Goal: Task Accomplishment & Management: Manage account settings

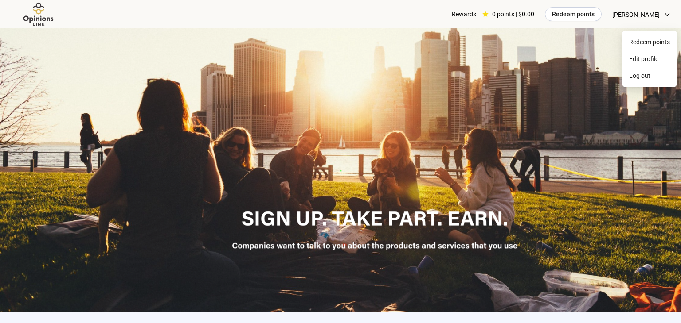
click at [637, 16] on span "[PERSON_NAME]" at bounding box center [635, 14] width 47 height 28
click at [647, 61] on span "Edit profile" at bounding box center [649, 59] width 41 height 10
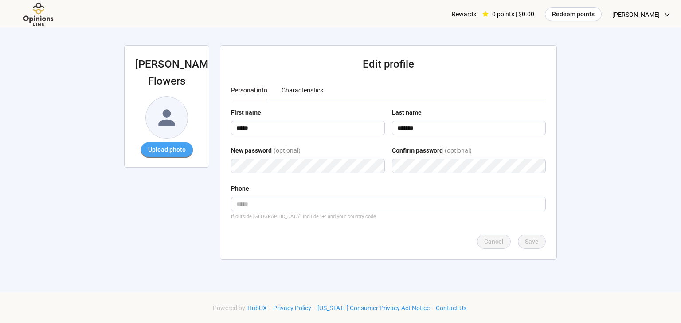
click at [166, 154] on span "Upload photo" at bounding box center [167, 150] width 38 height 10
click at [118, 119] on div "[PERSON_NAME] Upload photo Edit profile Personal info Characteristics First nam…" at bounding box center [340, 157] width 454 height 259
click at [296, 92] on div "Characteristics" at bounding box center [302, 91] width 42 height 10
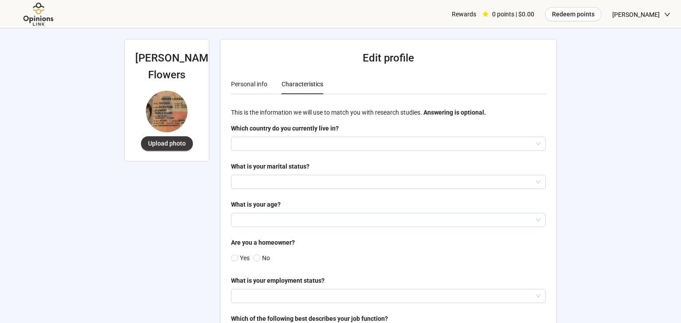
click at [640, 14] on span "[PERSON_NAME]" at bounding box center [635, 14] width 47 height 28
click at [636, 59] on span "Edit profile" at bounding box center [649, 59] width 41 height 10
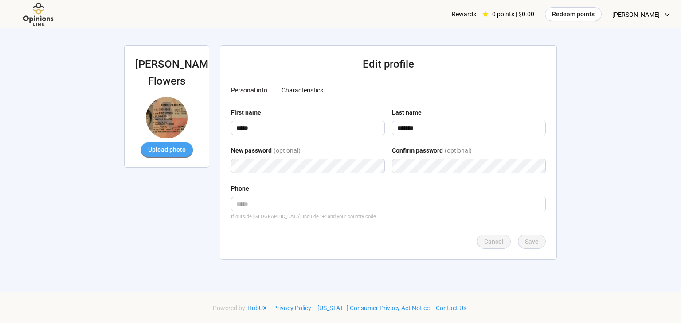
click at [166, 149] on span "Upload photo" at bounding box center [167, 150] width 38 height 10
click at [305, 86] on div "Characteristics" at bounding box center [302, 91] width 42 height 10
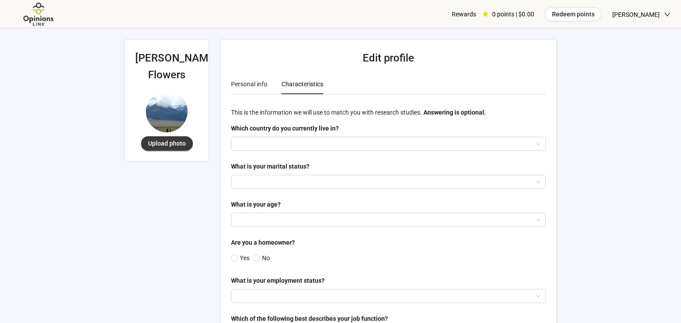
click at [305, 87] on div "Characteristics" at bounding box center [302, 84] width 42 height 10
click at [301, 144] on input "search" at bounding box center [388, 143] width 304 height 13
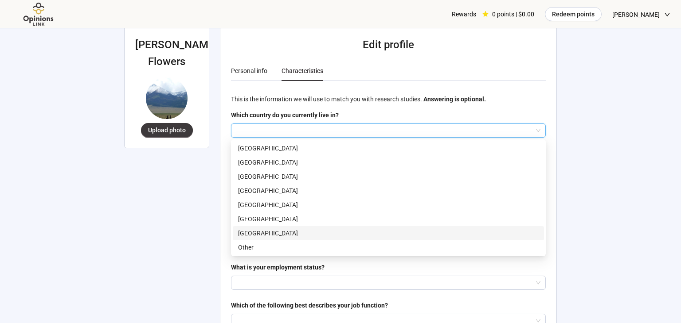
scroll to position [23, 0]
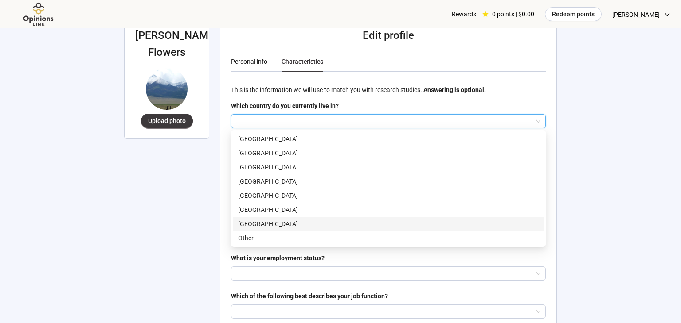
click at [262, 222] on p "[GEOGRAPHIC_DATA]" at bounding box center [388, 224] width 300 height 10
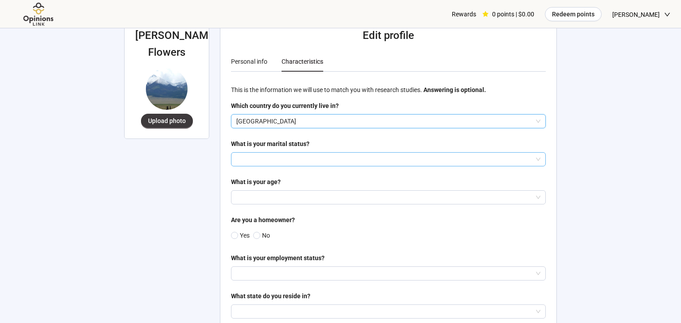
click at [262, 159] on input "search" at bounding box center [388, 159] width 304 height 13
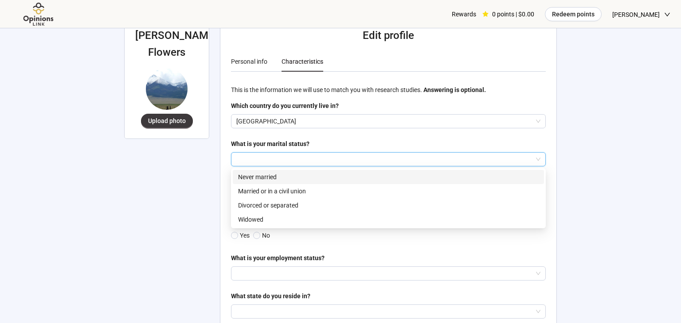
click at [253, 177] on p "Never married" at bounding box center [388, 177] width 300 height 10
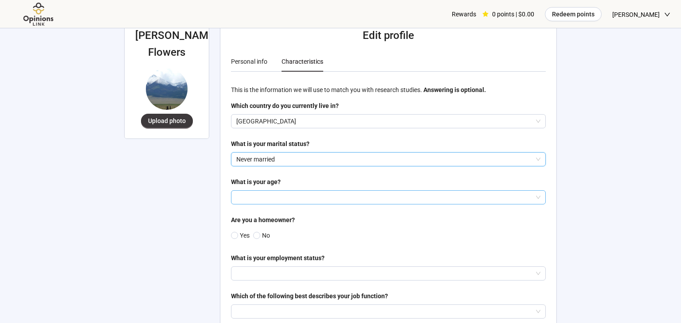
click at [253, 199] on input "search" at bounding box center [388, 197] width 304 height 13
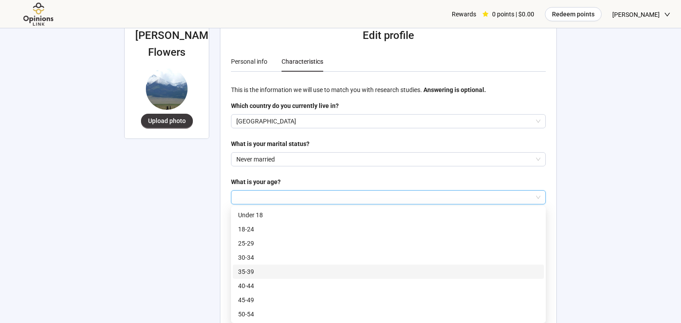
click at [262, 269] on p "35-39" at bounding box center [388, 272] width 300 height 10
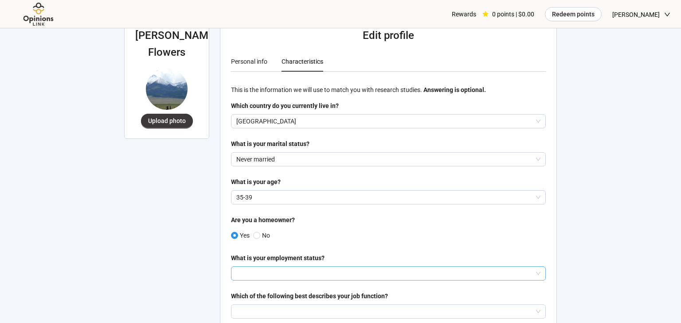
click at [281, 275] on input "search" at bounding box center [388, 273] width 304 height 13
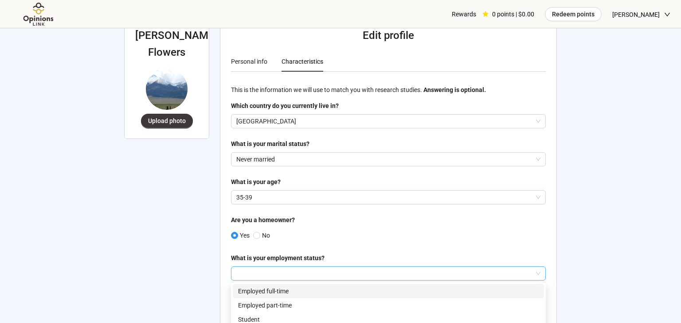
click at [274, 289] on p "Employed full-time" at bounding box center [388, 292] width 300 height 10
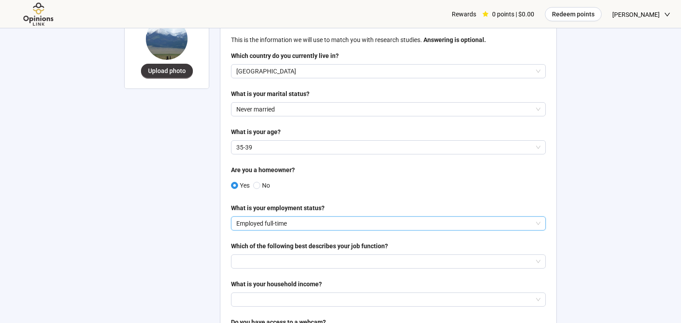
scroll to position [82, 0]
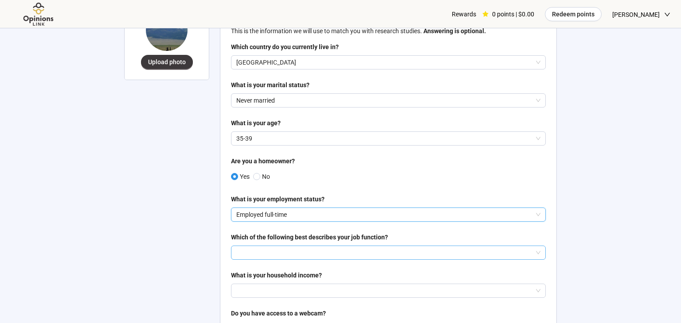
click at [273, 253] on input "search" at bounding box center [388, 252] width 304 height 13
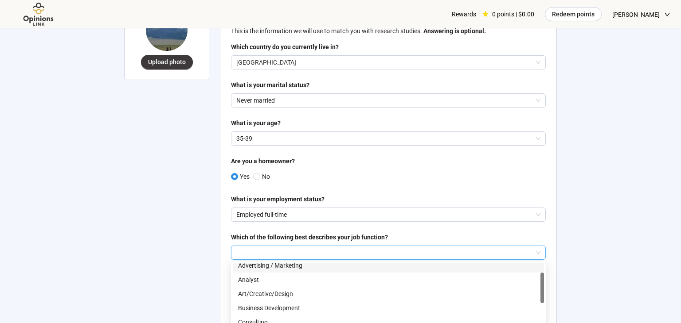
scroll to position [32, 0]
click at [272, 266] on p "Administrative" at bounding box center [388, 267] width 300 height 10
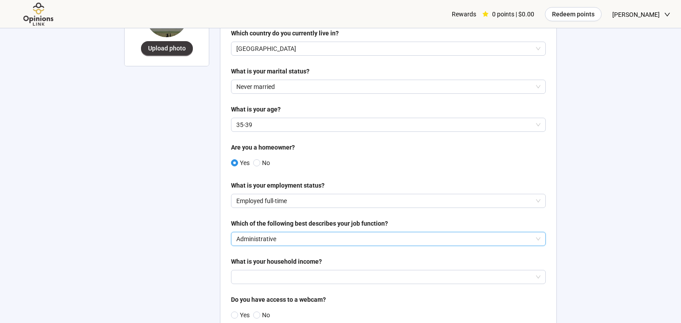
scroll to position [96, 0]
click at [272, 275] on input "search" at bounding box center [388, 276] width 304 height 13
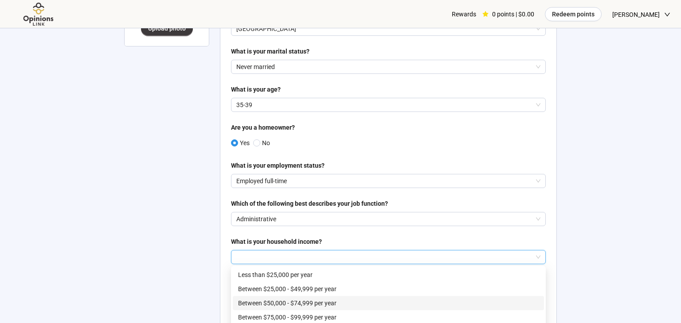
scroll to position [115, 0]
click at [283, 315] on p "Between $75,000 - $99,999 per year" at bounding box center [388, 318] width 300 height 10
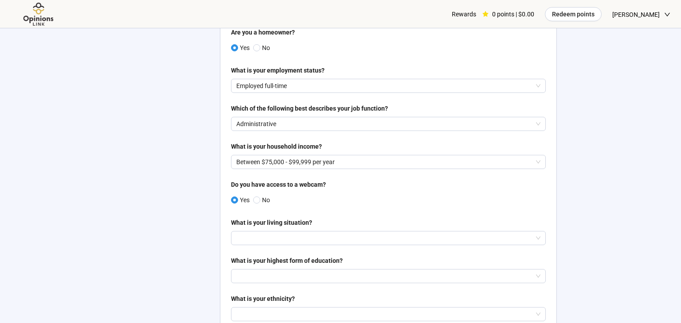
scroll to position [209, 0]
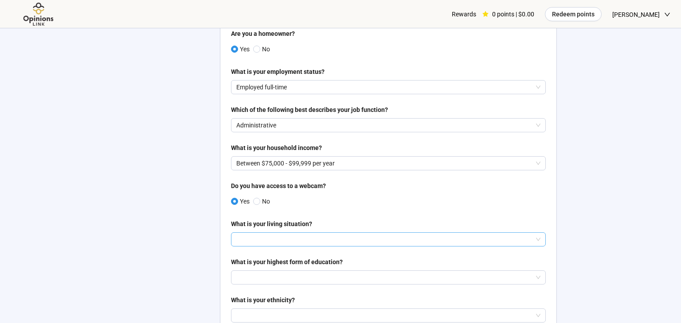
click at [264, 242] on input "search" at bounding box center [388, 239] width 304 height 13
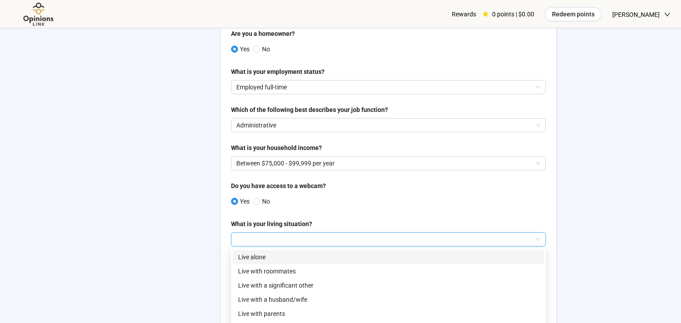
click at [261, 261] on p "Live alone" at bounding box center [388, 258] width 300 height 10
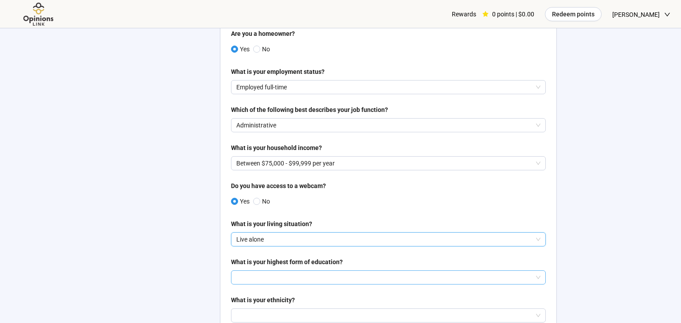
click at [258, 280] on input "search" at bounding box center [388, 277] width 304 height 13
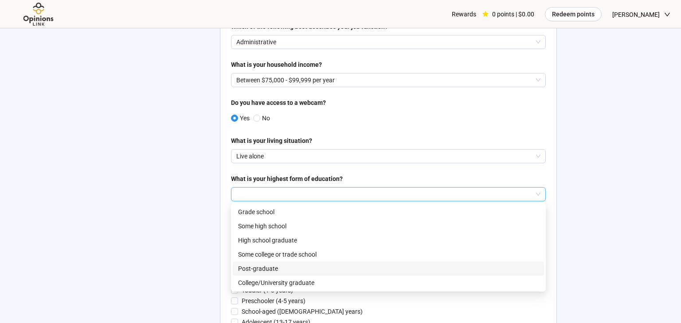
scroll to position [294, 0]
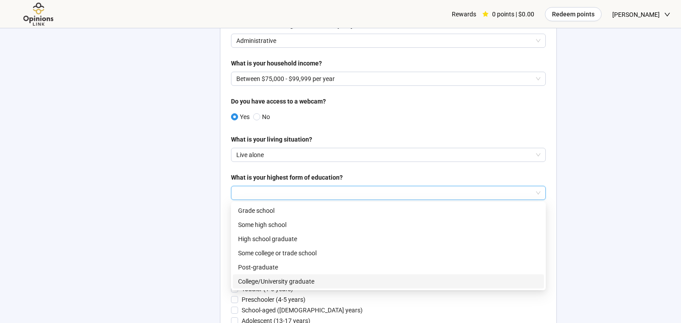
click at [274, 285] on p "College/University graduate" at bounding box center [388, 282] width 300 height 10
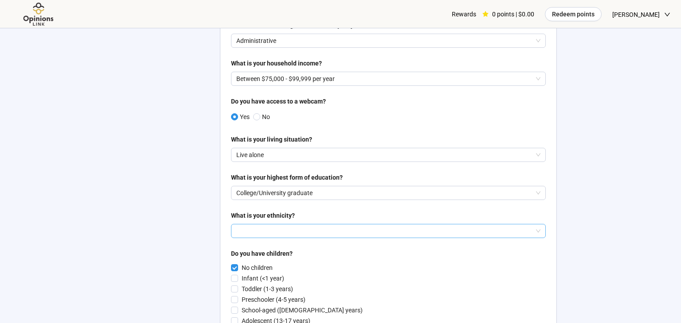
click at [263, 232] on input "search" at bounding box center [388, 231] width 304 height 13
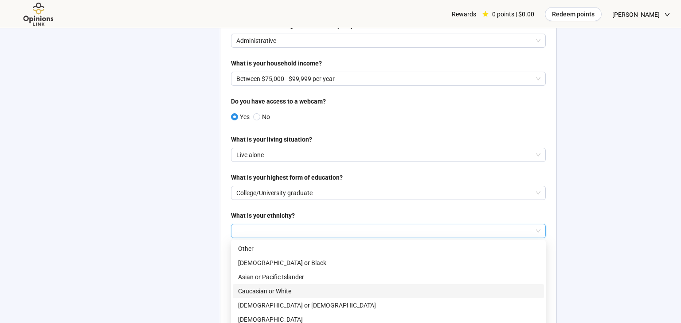
click at [266, 290] on p "Caucasian or White" at bounding box center [388, 292] width 300 height 10
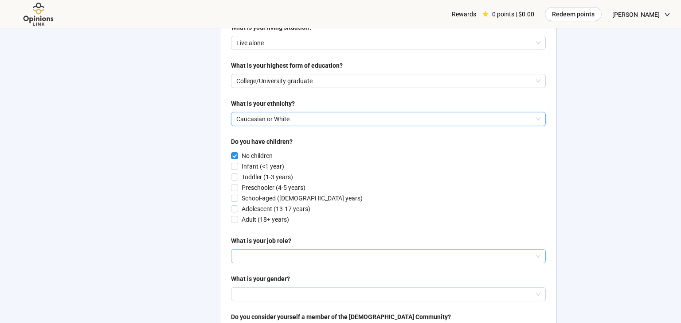
scroll to position [408, 0]
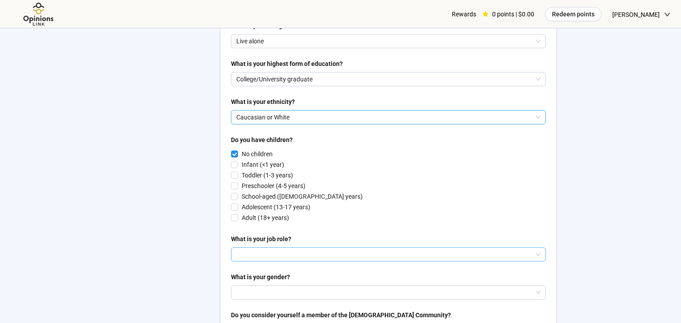
click at [296, 261] on input "search" at bounding box center [388, 254] width 304 height 13
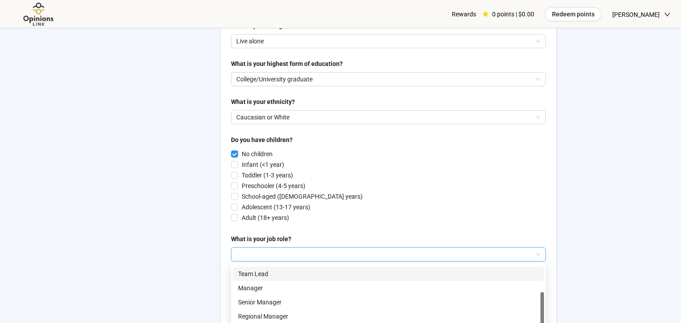
scroll to position [23, 0]
click at [273, 283] on p "Team Lead" at bounding box center [388, 278] width 300 height 10
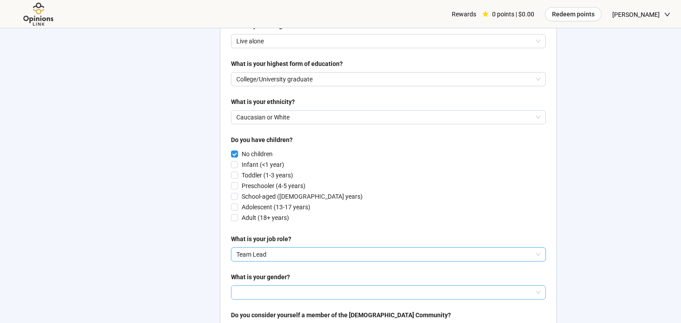
scroll to position [412, 0]
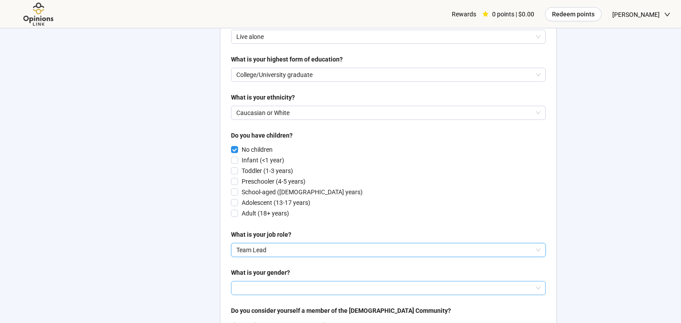
click at [267, 290] on input "search" at bounding box center [388, 288] width 304 height 13
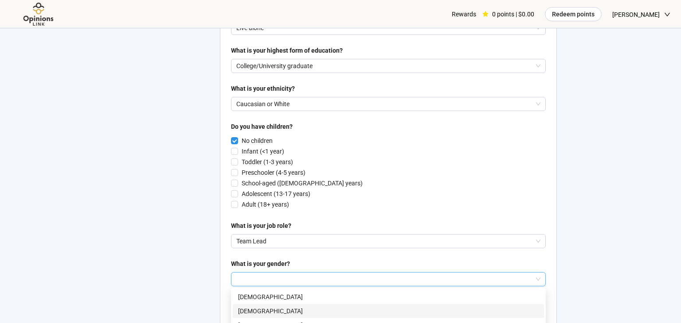
scroll to position [425, 0]
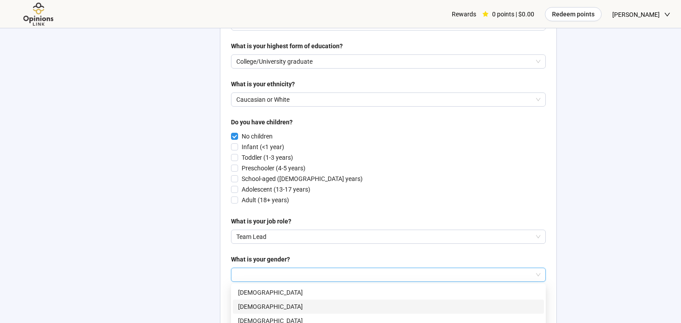
click at [259, 309] on p "[DEMOGRAPHIC_DATA]" at bounding box center [388, 307] width 300 height 10
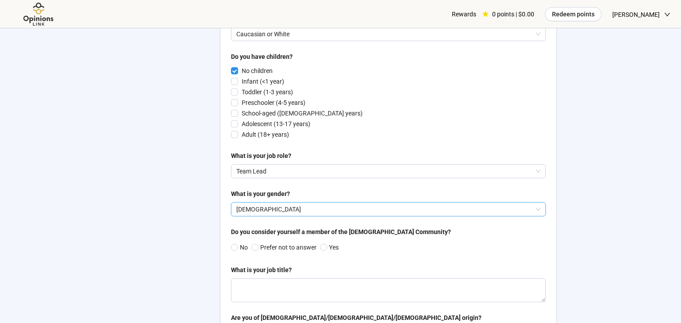
scroll to position [492, 0]
click at [264, 294] on textarea at bounding box center [388, 290] width 315 height 24
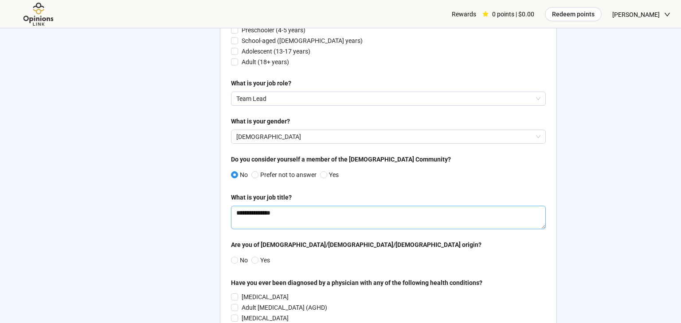
scroll to position [567, 0]
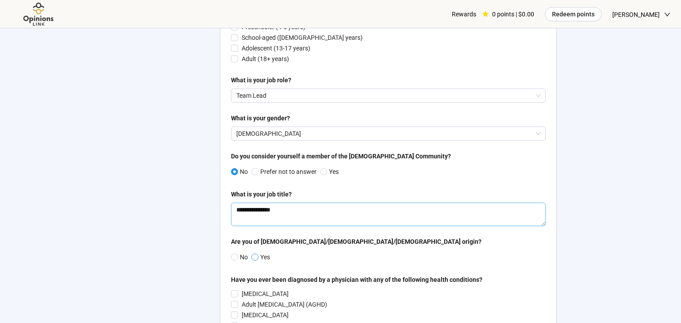
type textarea "**********"
click at [238, 262] on span "No" at bounding box center [243, 258] width 10 height 10
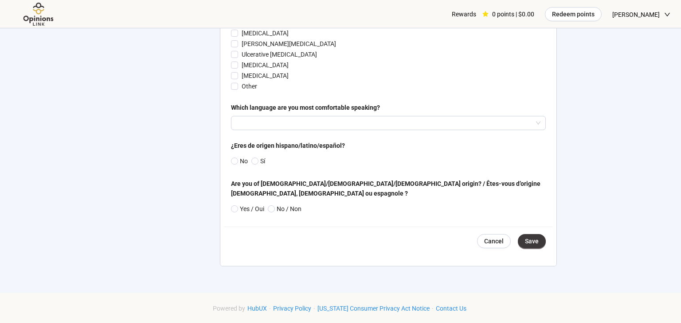
scroll to position [1747, 0]
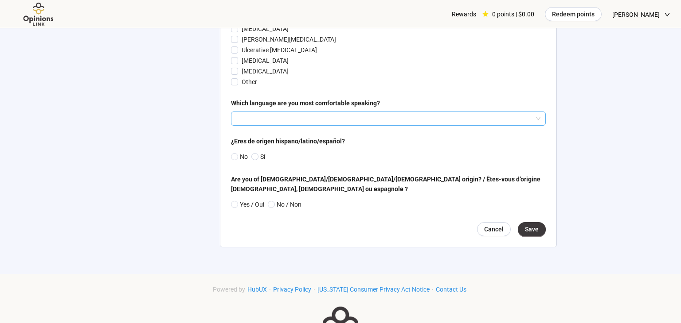
click at [287, 125] on input "search" at bounding box center [388, 118] width 304 height 13
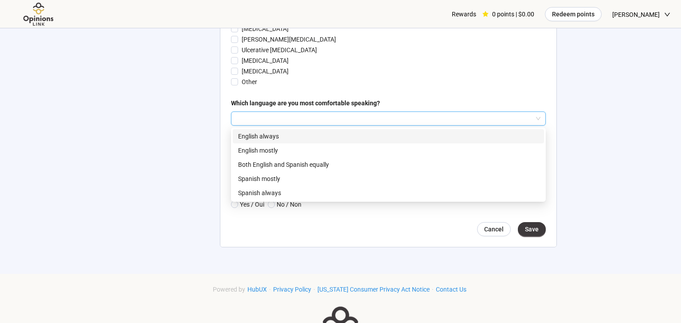
click at [256, 141] on p "English always" at bounding box center [388, 137] width 300 height 10
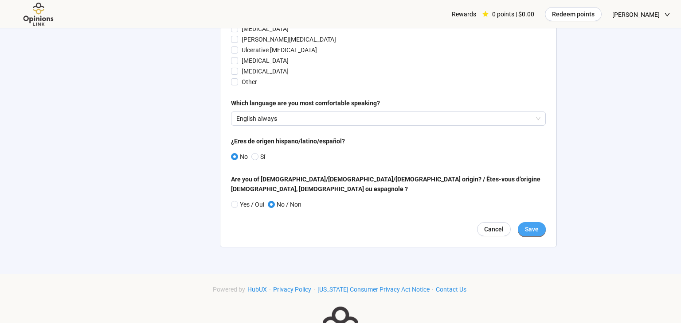
click at [531, 234] on span "Save" at bounding box center [532, 230] width 14 height 10
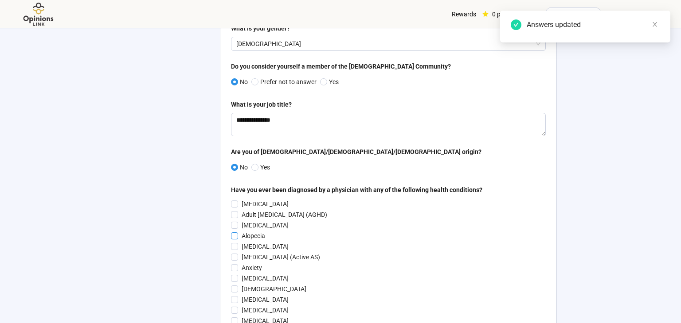
scroll to position [0, 0]
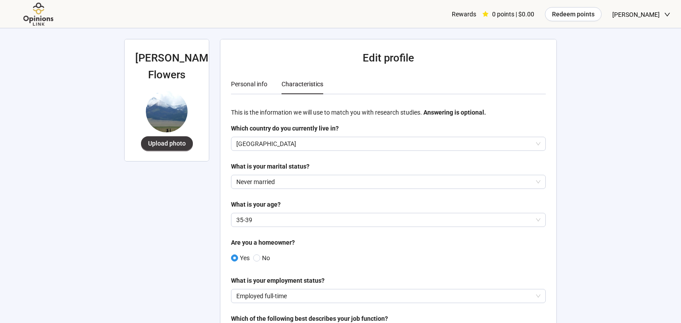
click at [256, 84] on div "Personal info" at bounding box center [249, 84] width 36 height 10
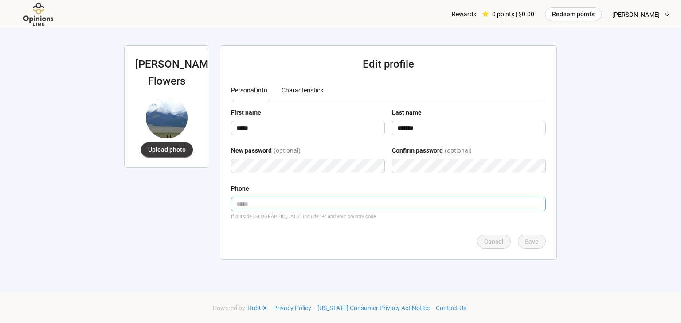
click at [300, 207] on input "tel" at bounding box center [388, 204] width 315 height 14
type input "**********"
click at [531, 246] on span "Save" at bounding box center [532, 242] width 14 height 10
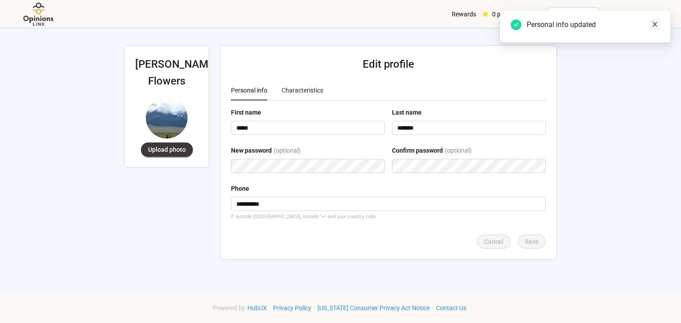
click at [656, 27] on span at bounding box center [654, 24] width 6 height 10
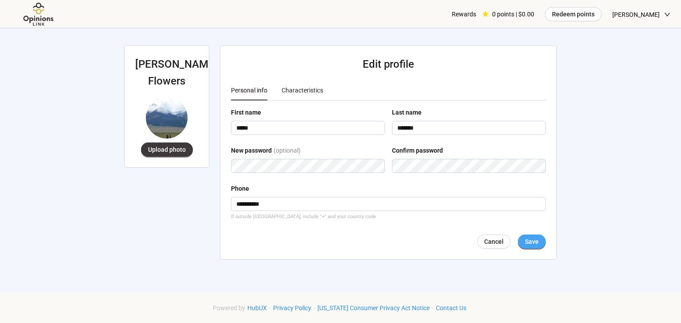
click at [534, 247] on button "Save" at bounding box center [532, 242] width 28 height 14
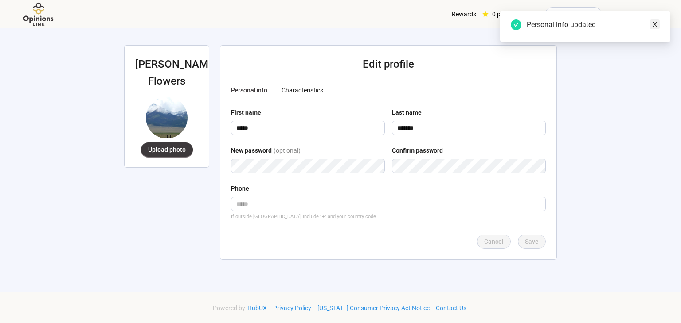
click at [657, 23] on icon "close" at bounding box center [654, 24] width 6 height 6
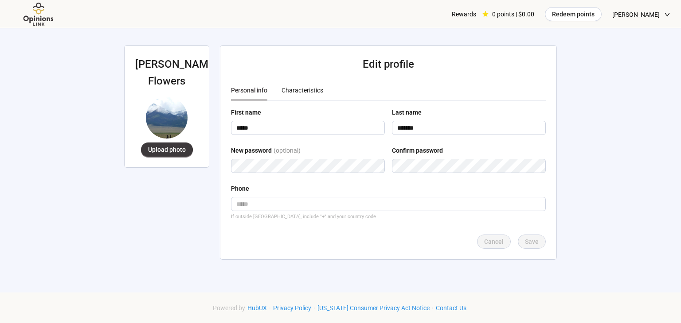
click at [476, 17] on div "Rewards" at bounding box center [464, 14] width 24 height 28
click at [657, 79] on span "Log out" at bounding box center [654, 76] width 31 height 10
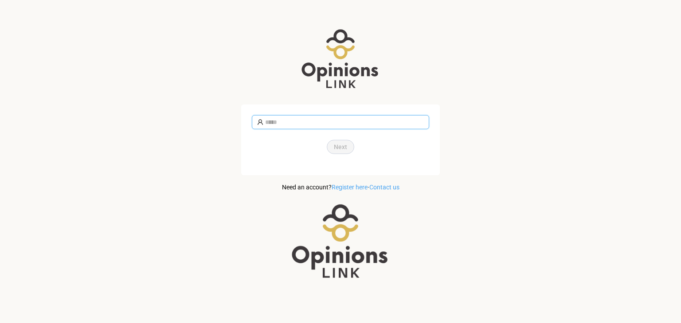
click at [311, 126] on input "text" at bounding box center [344, 122] width 159 height 10
type input "**********"
click at [339, 149] on span "Next" at bounding box center [340, 147] width 13 height 10
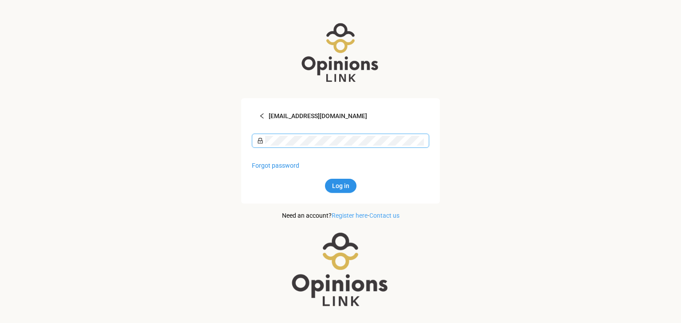
click at [325, 179] on button "Log in" at bounding box center [340, 186] width 31 height 14
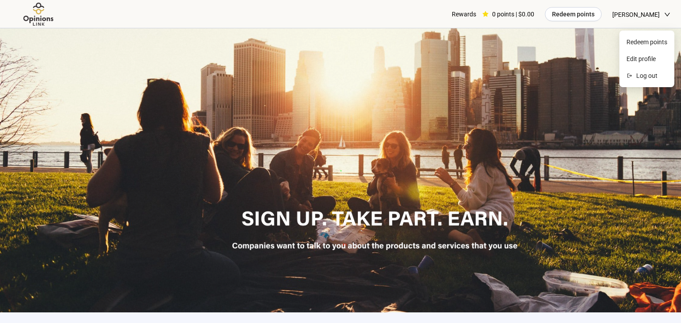
click at [632, 16] on span "[PERSON_NAME]" at bounding box center [635, 14] width 47 height 28
click at [638, 60] on span "Edit profile" at bounding box center [646, 59] width 41 height 10
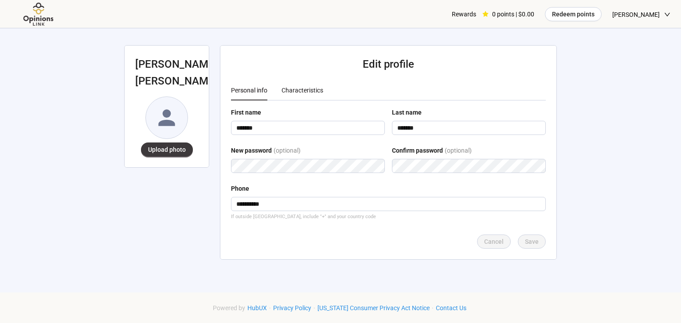
click at [301, 93] on div "Characteristics" at bounding box center [302, 91] width 42 height 10
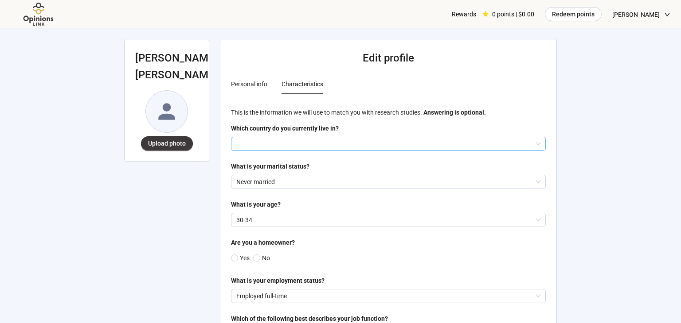
click at [279, 143] on input "search" at bounding box center [388, 143] width 304 height 13
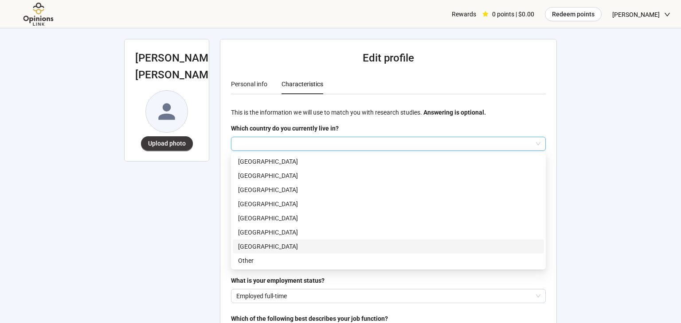
click at [269, 246] on p "[GEOGRAPHIC_DATA]" at bounding box center [388, 247] width 300 height 10
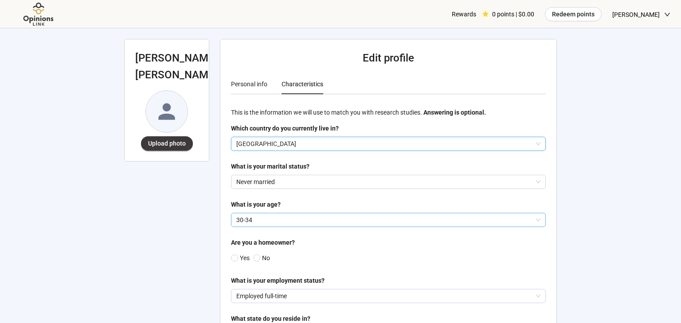
scroll to position [4, 0]
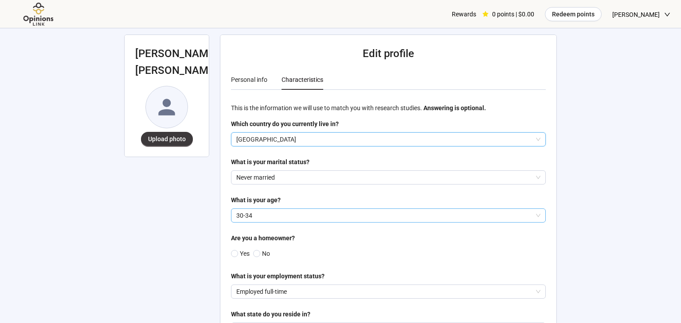
click at [257, 214] on p "30-34" at bounding box center [384, 215] width 296 height 13
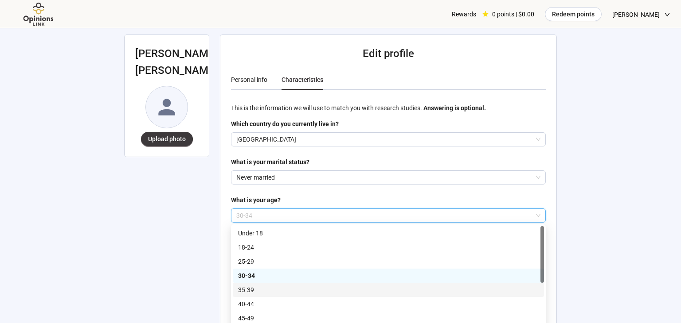
click at [265, 289] on p "35-39" at bounding box center [388, 290] width 300 height 10
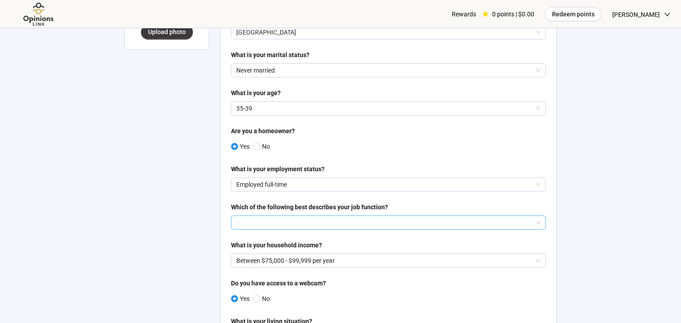
scroll to position [113, 0]
click at [273, 222] on input "search" at bounding box center [388, 221] width 304 height 13
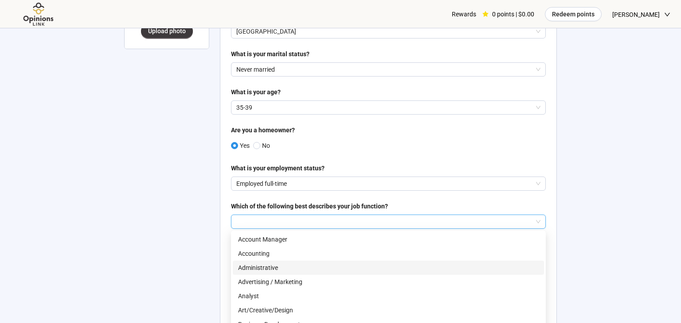
click at [273, 269] on p "Administrative" at bounding box center [388, 268] width 300 height 10
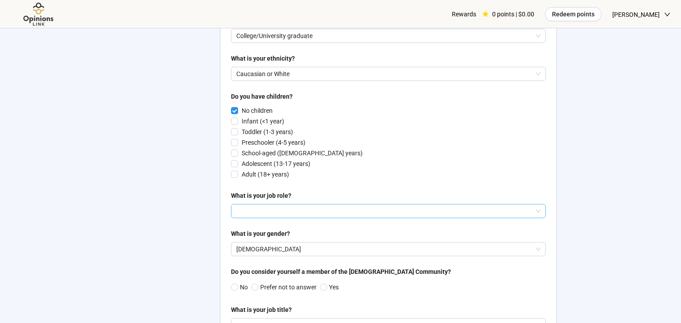
scroll to position [452, 0]
click at [269, 217] on input "search" at bounding box center [388, 210] width 304 height 13
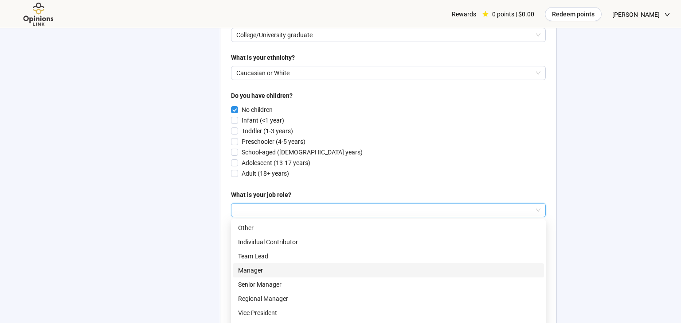
click at [263, 273] on p "Manager" at bounding box center [388, 271] width 300 height 10
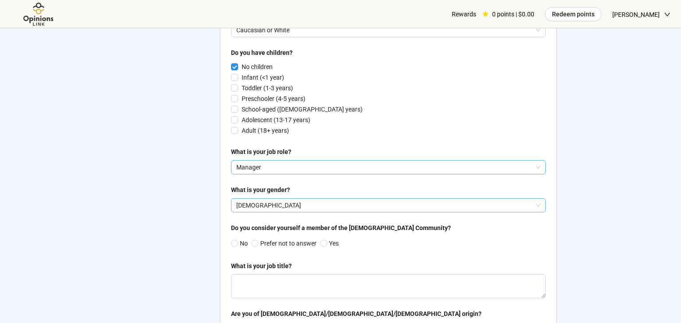
scroll to position [507, 0]
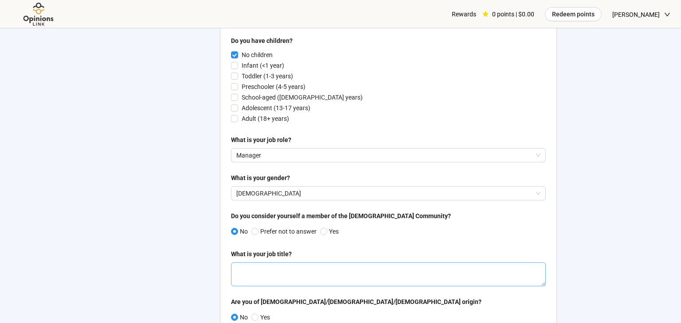
click at [274, 279] on textarea at bounding box center [388, 275] width 315 height 24
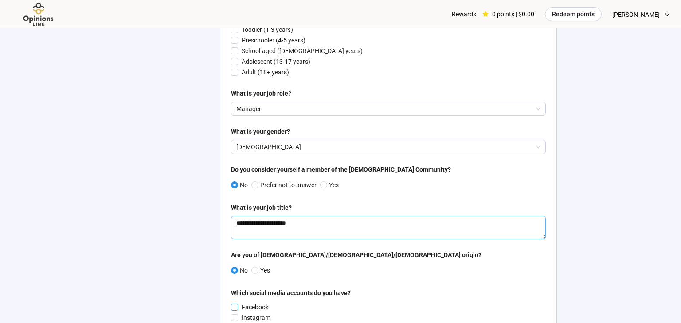
scroll to position [661, 0]
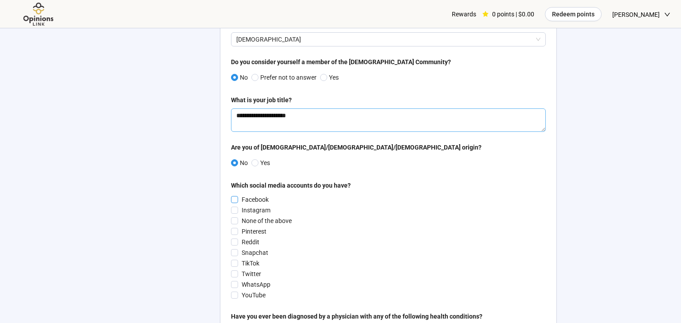
type textarea "**********"
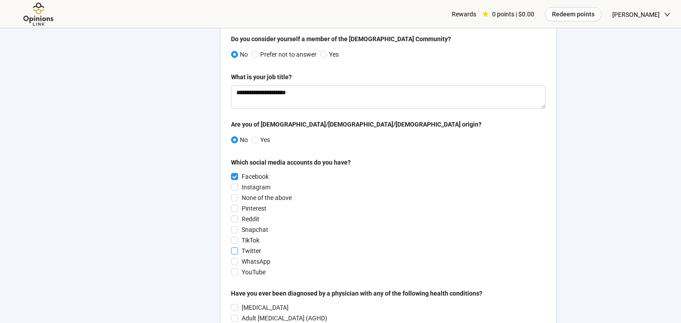
scroll to position [705, 0]
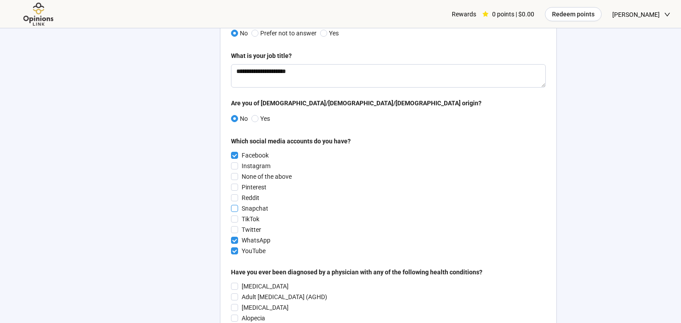
click at [236, 212] on span at bounding box center [234, 208] width 7 height 7
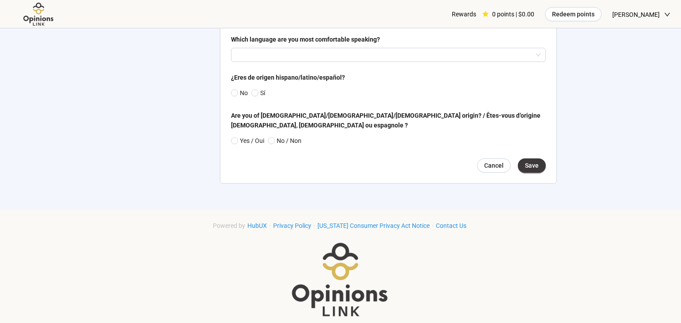
scroll to position [1948, 0]
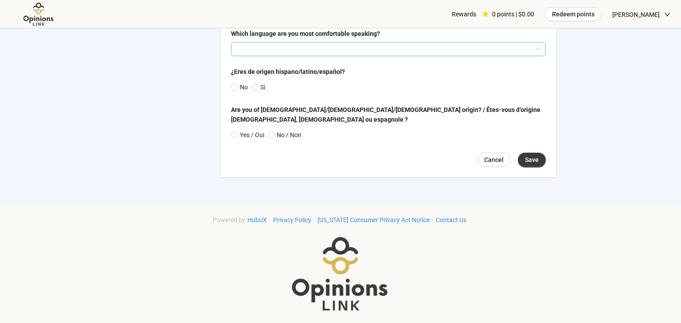
click at [247, 56] on input "search" at bounding box center [388, 49] width 304 height 13
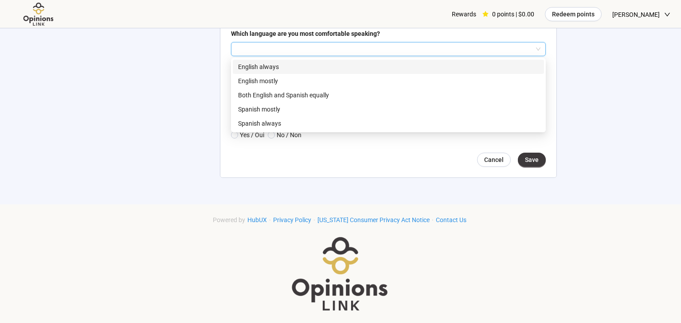
click at [252, 72] on p "English always" at bounding box center [388, 67] width 300 height 10
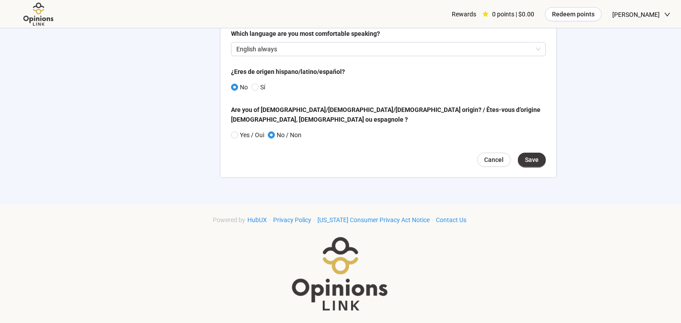
click at [534, 165] on span "Save" at bounding box center [532, 160] width 14 height 10
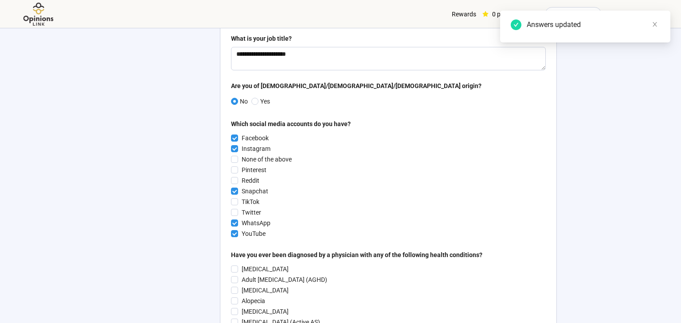
scroll to position [0, 0]
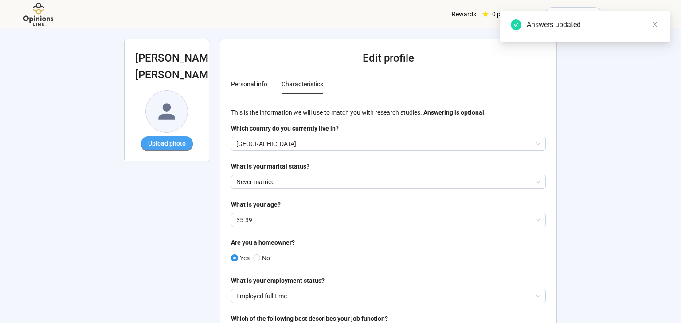
click at [165, 146] on span "Upload photo" at bounding box center [167, 144] width 38 height 10
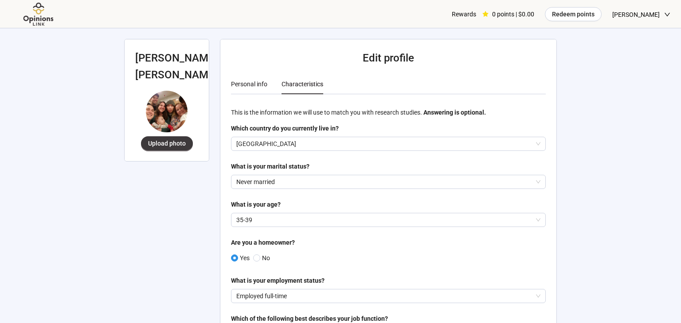
click at [249, 83] on div "Personal info" at bounding box center [249, 84] width 36 height 10
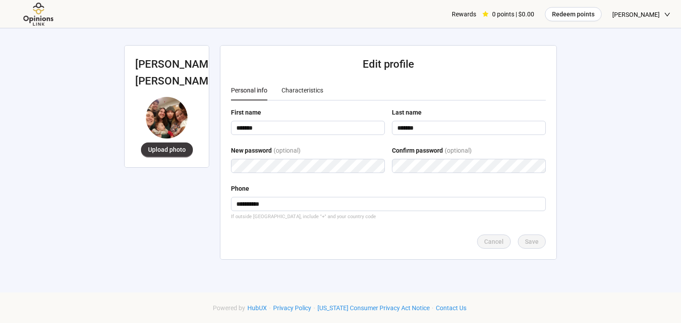
click at [652, 16] on span "[PERSON_NAME]" at bounding box center [635, 14] width 47 height 28
click at [648, 79] on span "Log out" at bounding box center [651, 76] width 31 height 10
